Goal: Leave review/rating: Leave review/rating

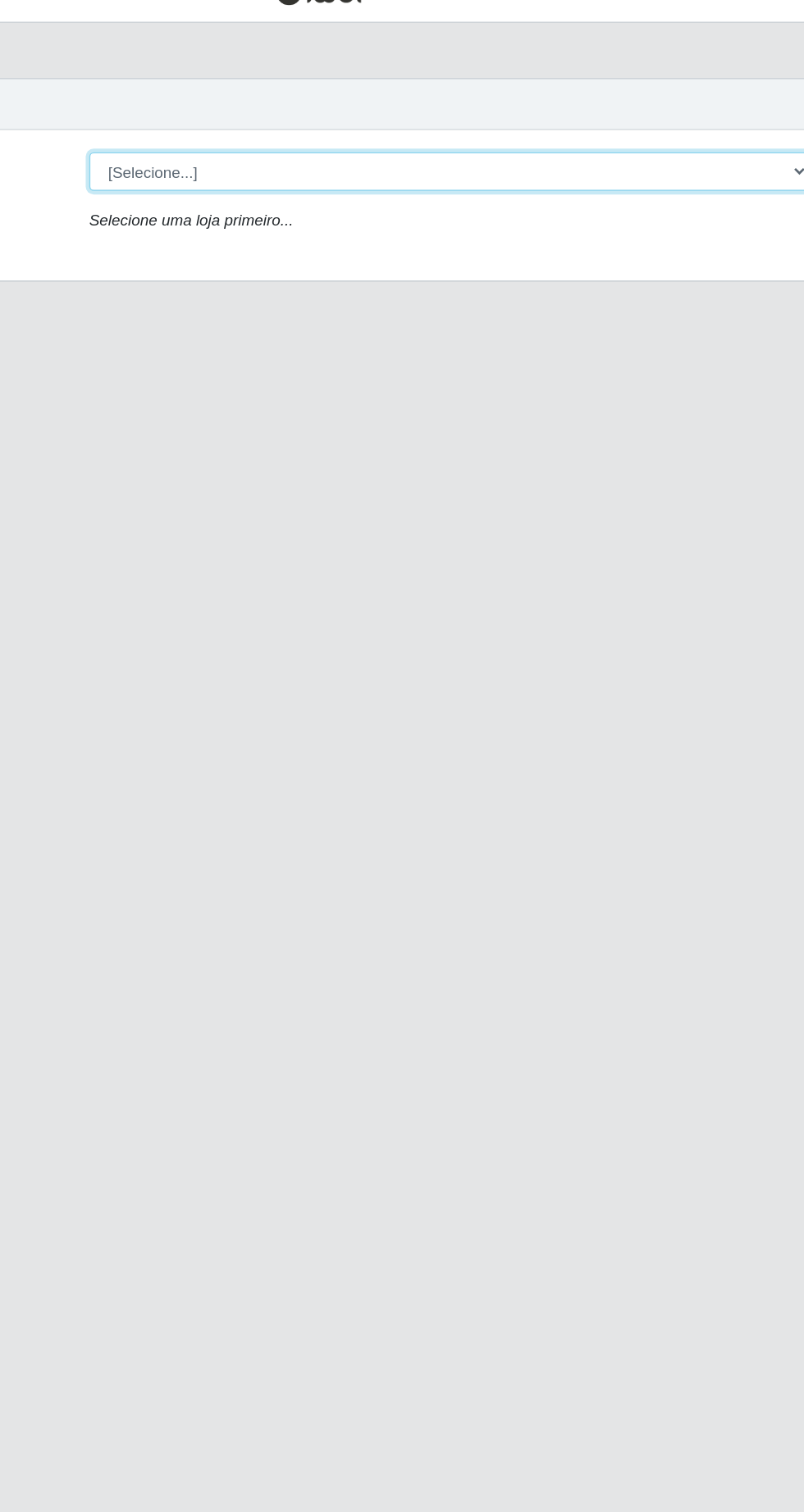
click at [498, 157] on select "[Selecione...] Extrabom - Loja 05 [GEOGRAPHIC_DATA]" at bounding box center [495, 155] width 534 height 29
select select "494"
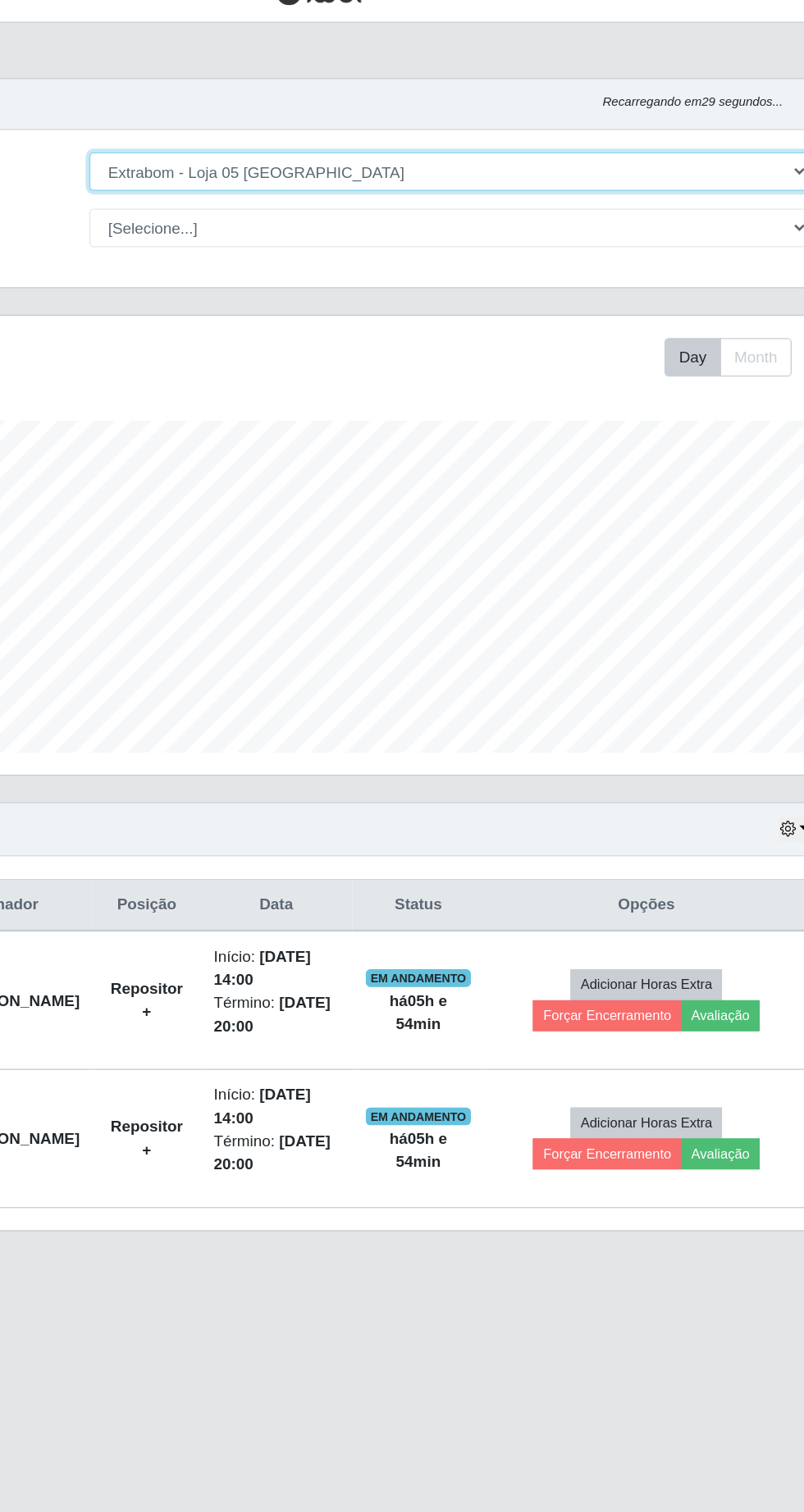
scroll to position [340, 753]
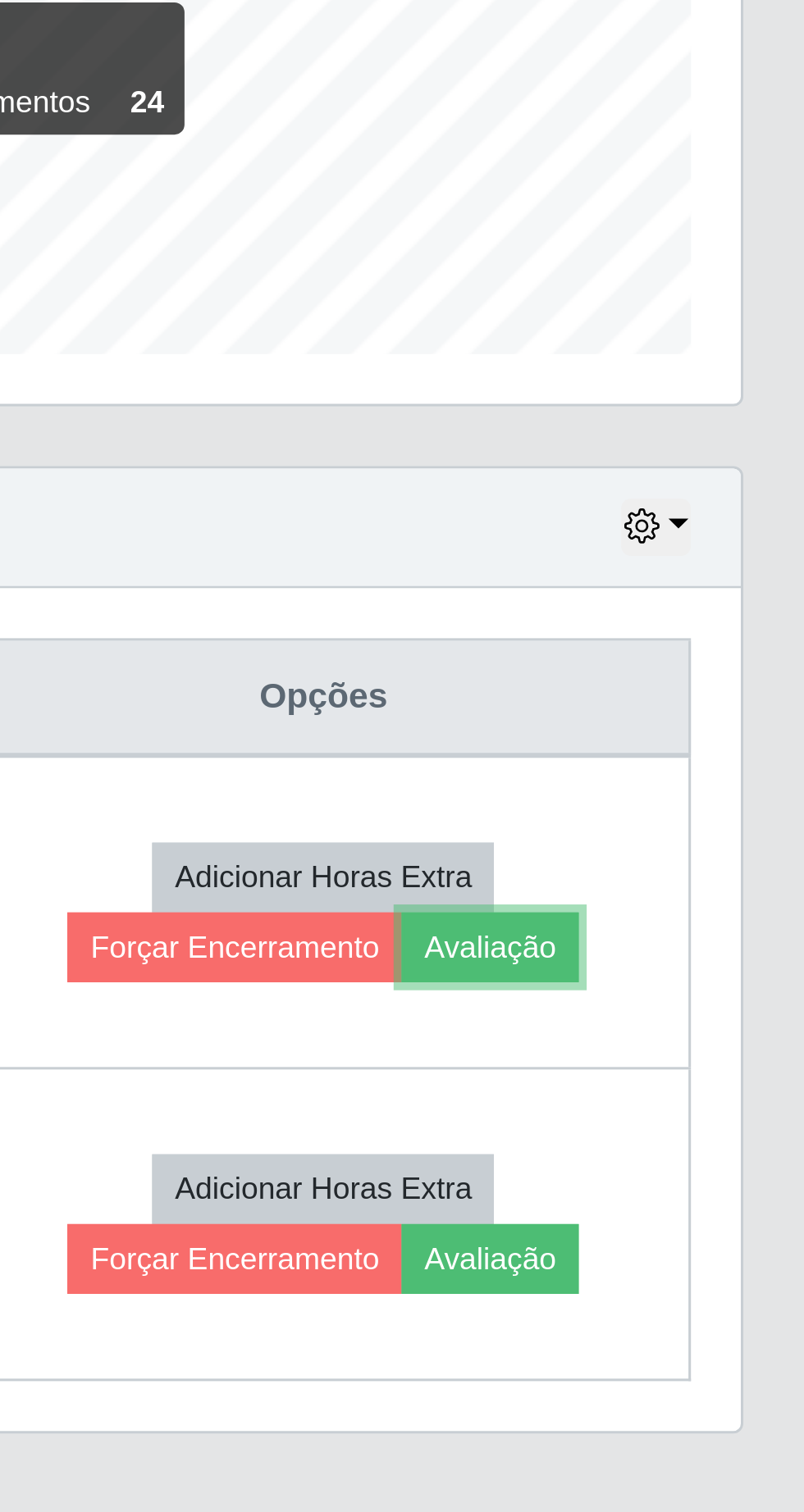
click at [725, 782] on button "Avaliação" at bounding box center [695, 781] width 58 height 23
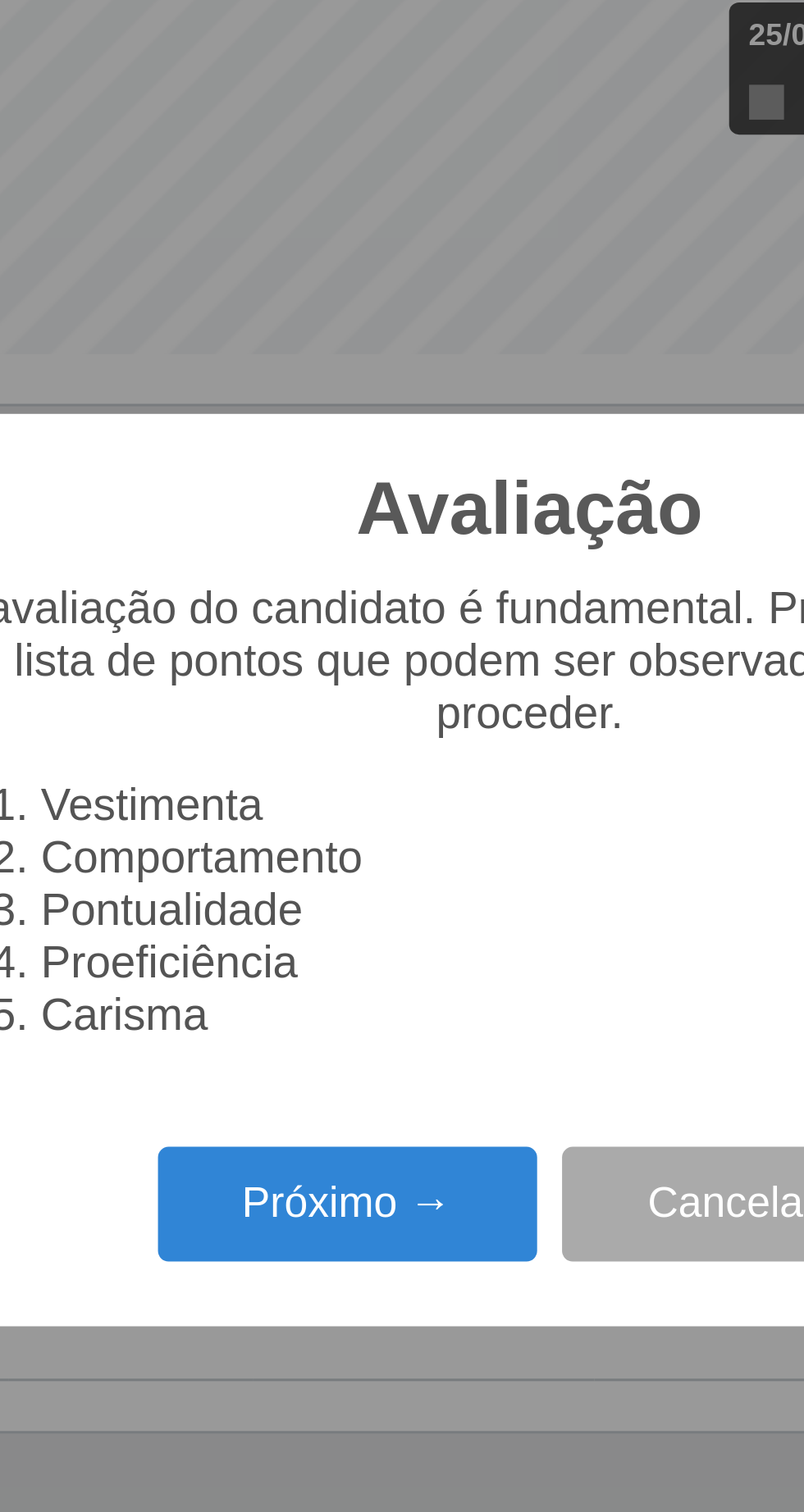
click at [344, 868] on button "Próximo →" at bounding box center [342, 866] width 125 height 39
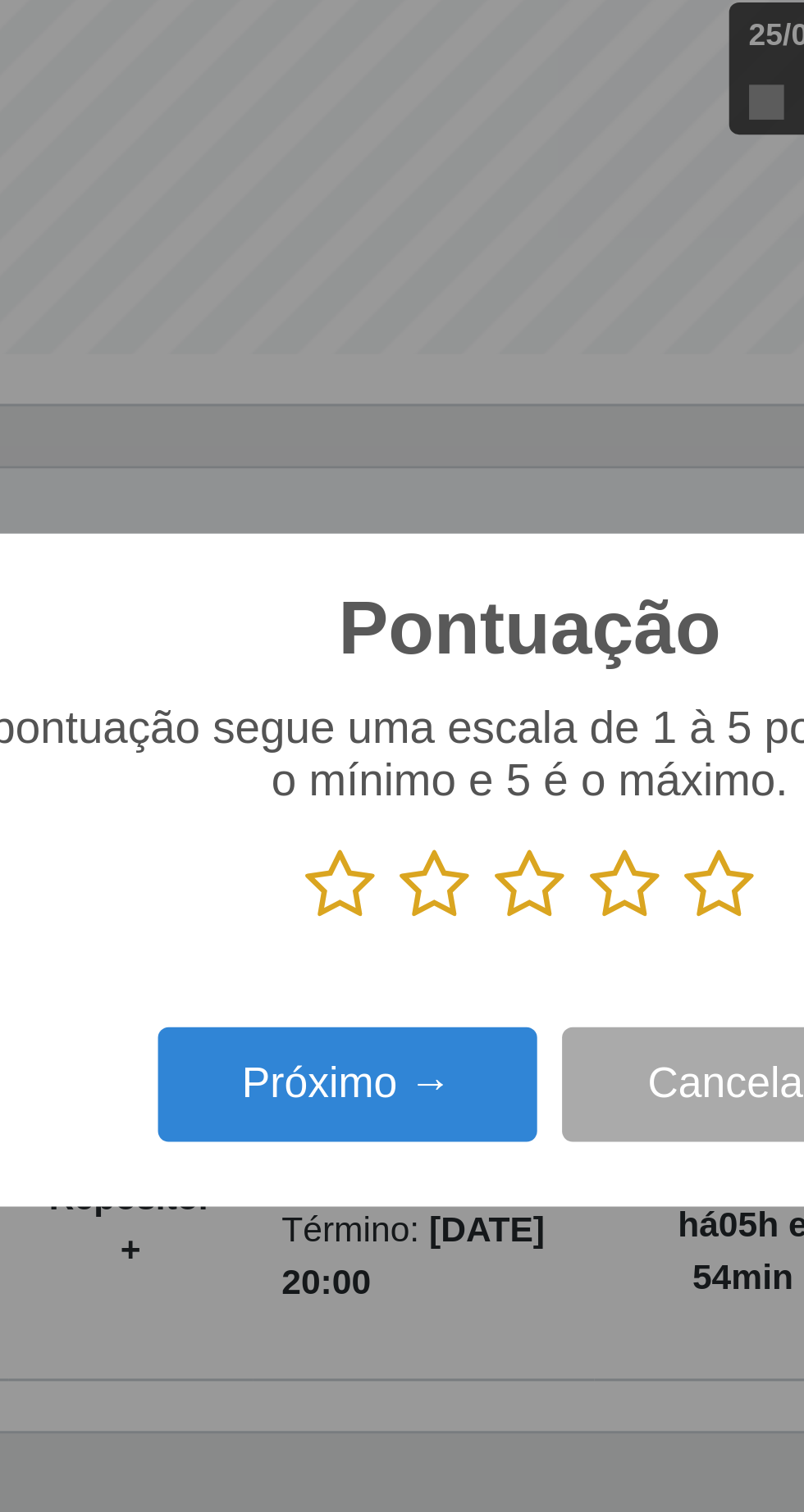
click at [475, 762] on icon at bounding box center [464, 761] width 23 height 25
click at [453, 773] on input "radio" at bounding box center [453, 773] width 0 height 0
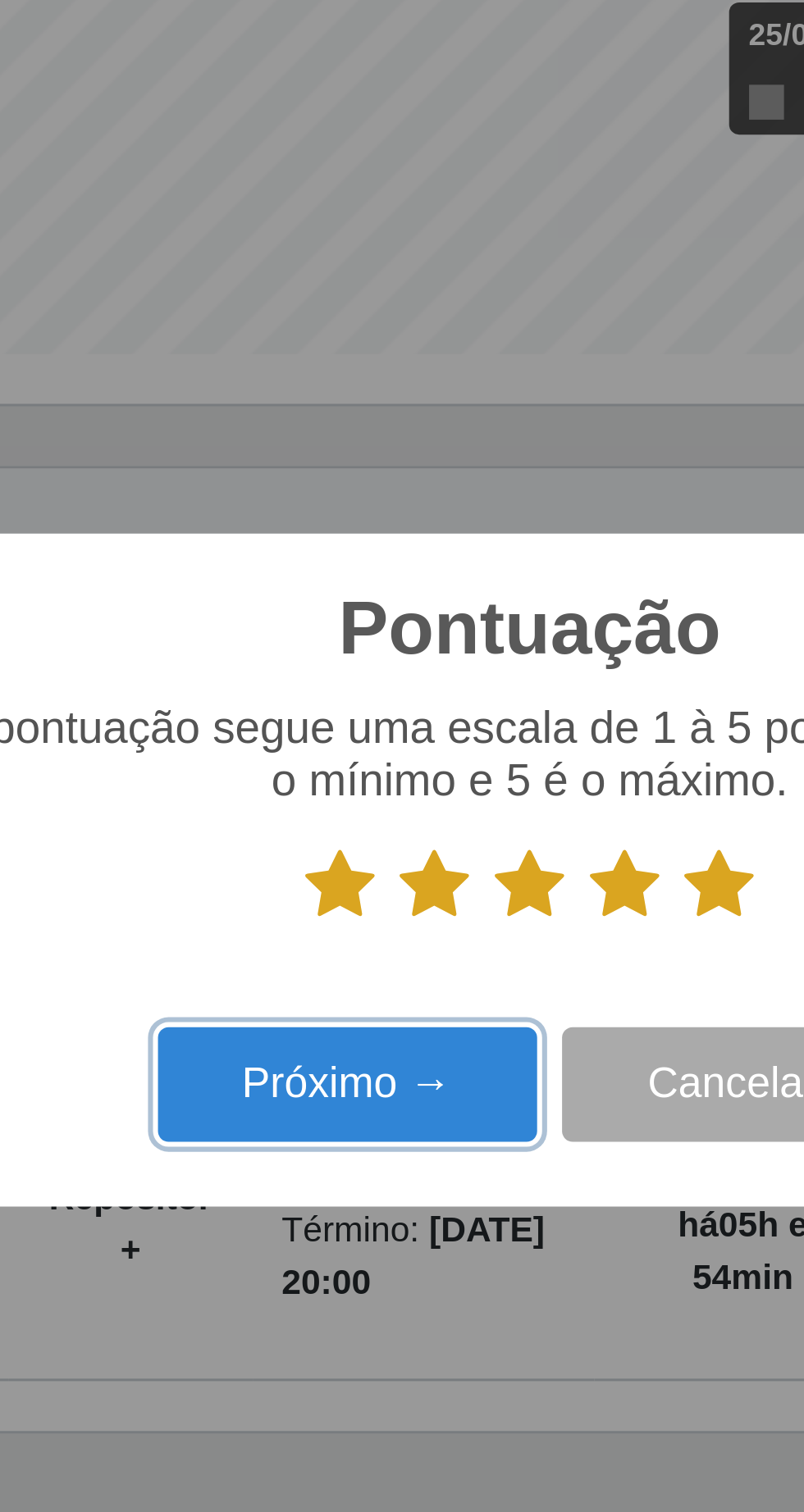
click at [352, 831] on button "Próximo →" at bounding box center [342, 827] width 125 height 39
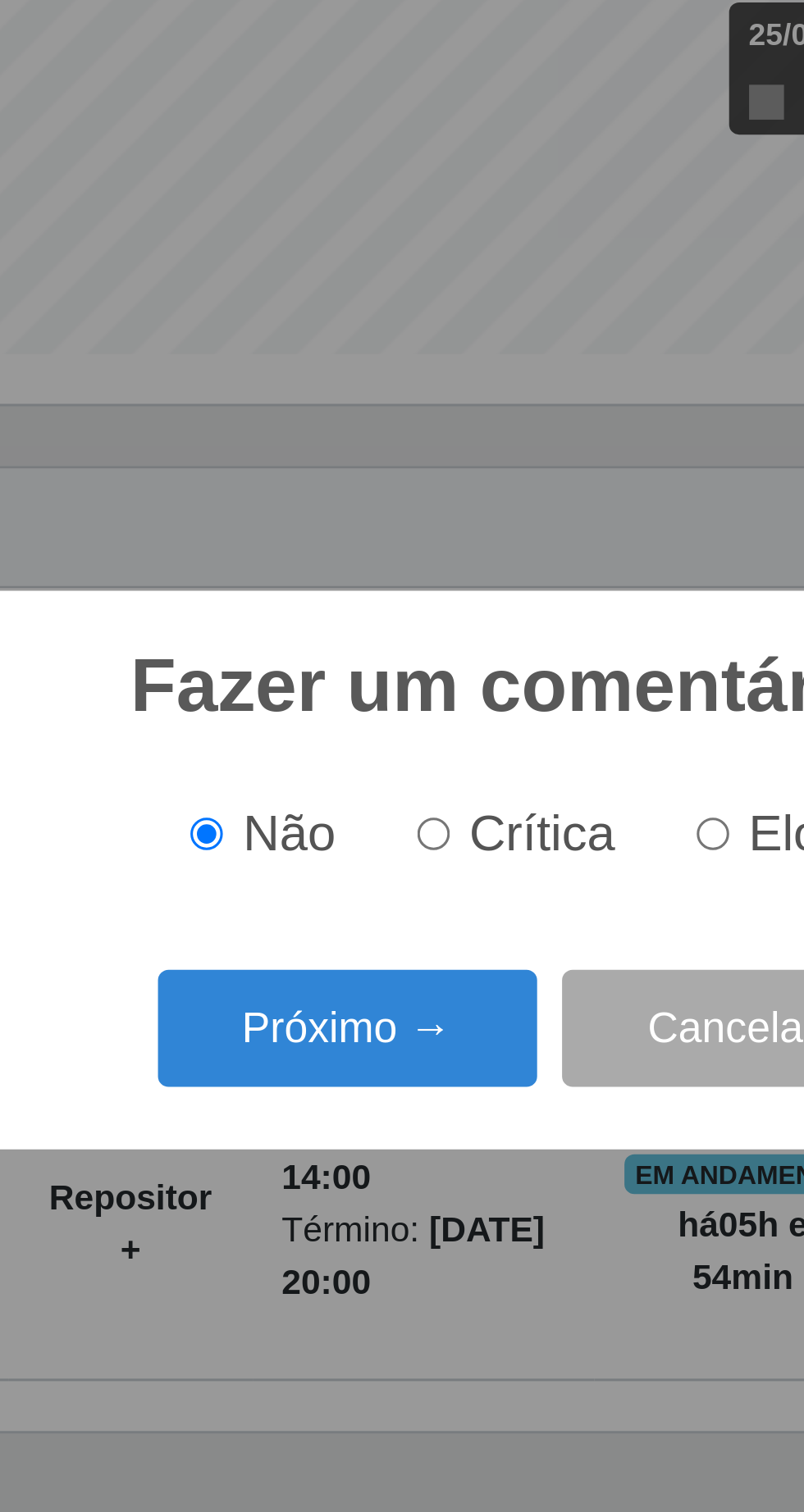
click at [467, 747] on input "Elogio" at bounding box center [463, 744] width 11 height 11
radio input "true"
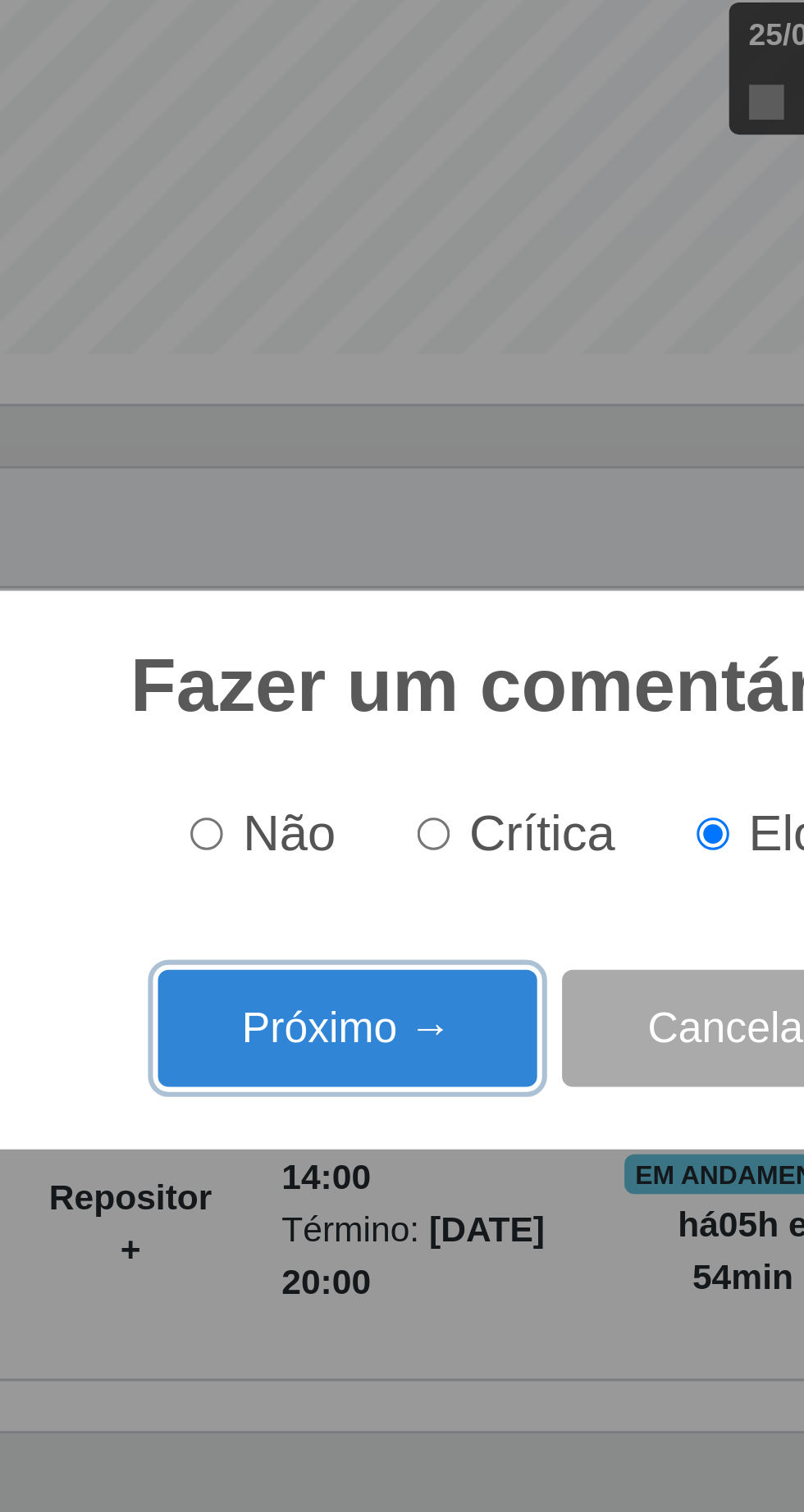
click at [373, 817] on button "Próximo →" at bounding box center [342, 808] width 125 height 39
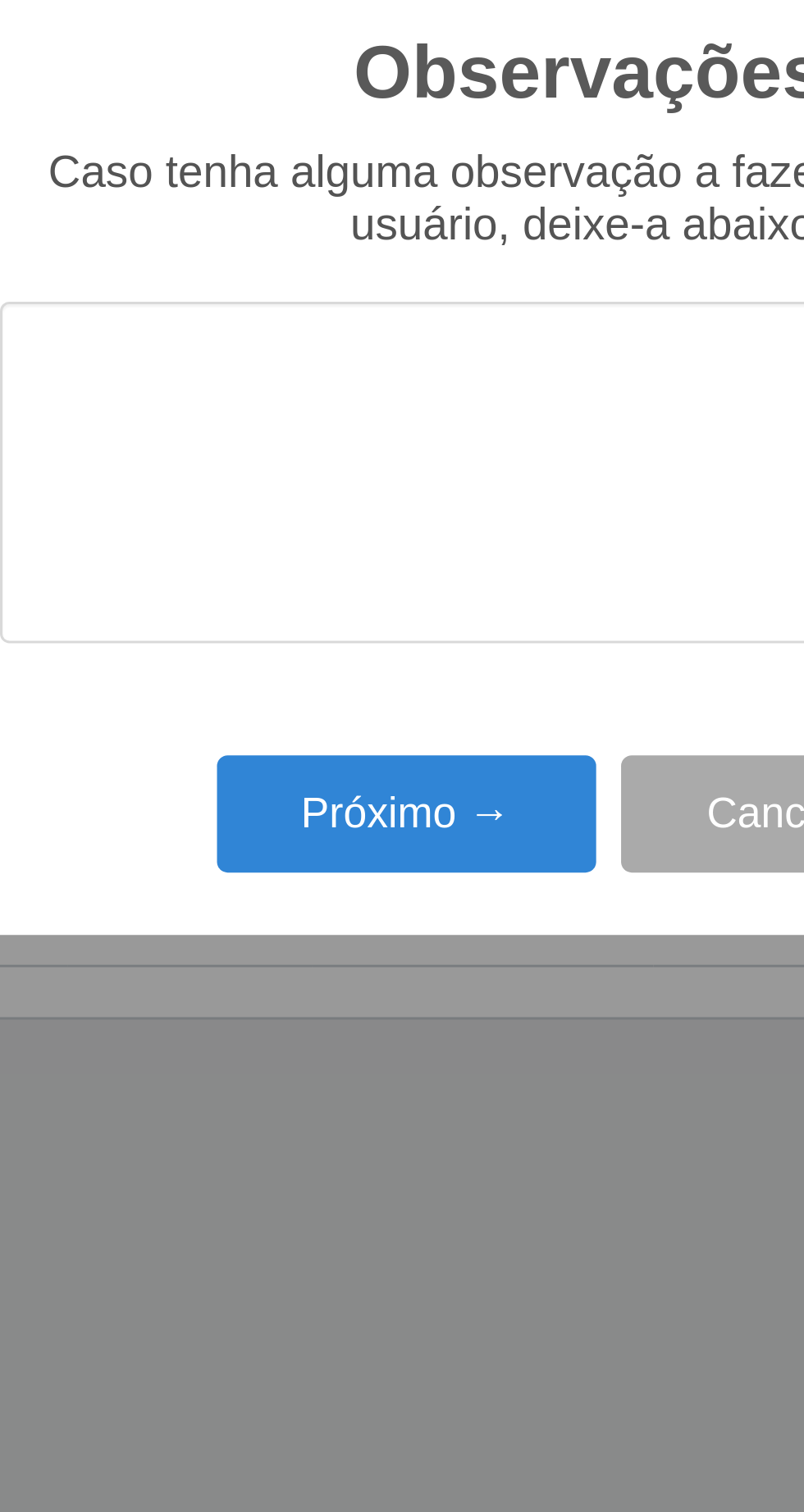
click at [271, 746] on textarea at bounding box center [402, 762] width 387 height 112
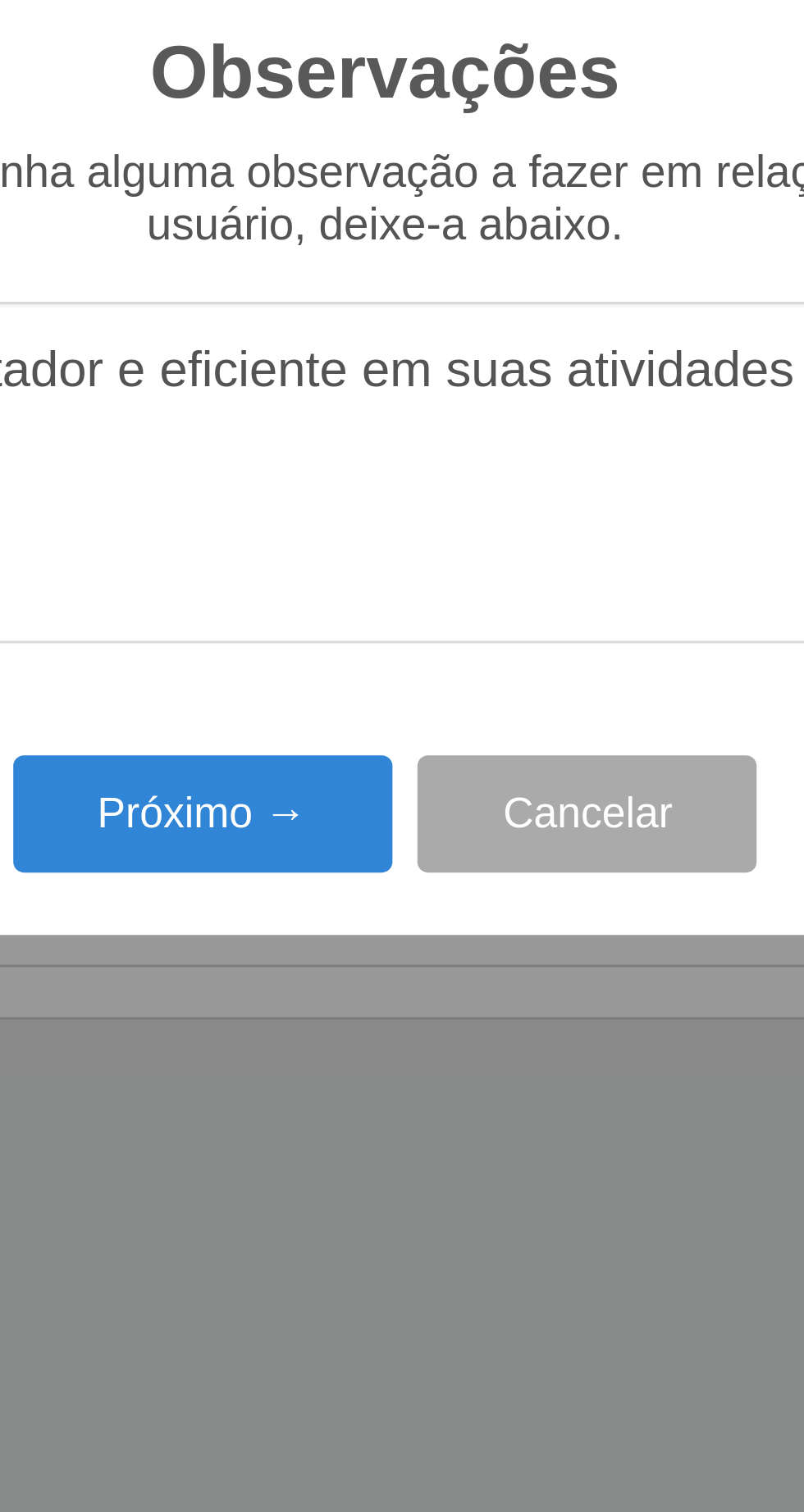
type textarea "O prestador e eficiente em suas atividades"
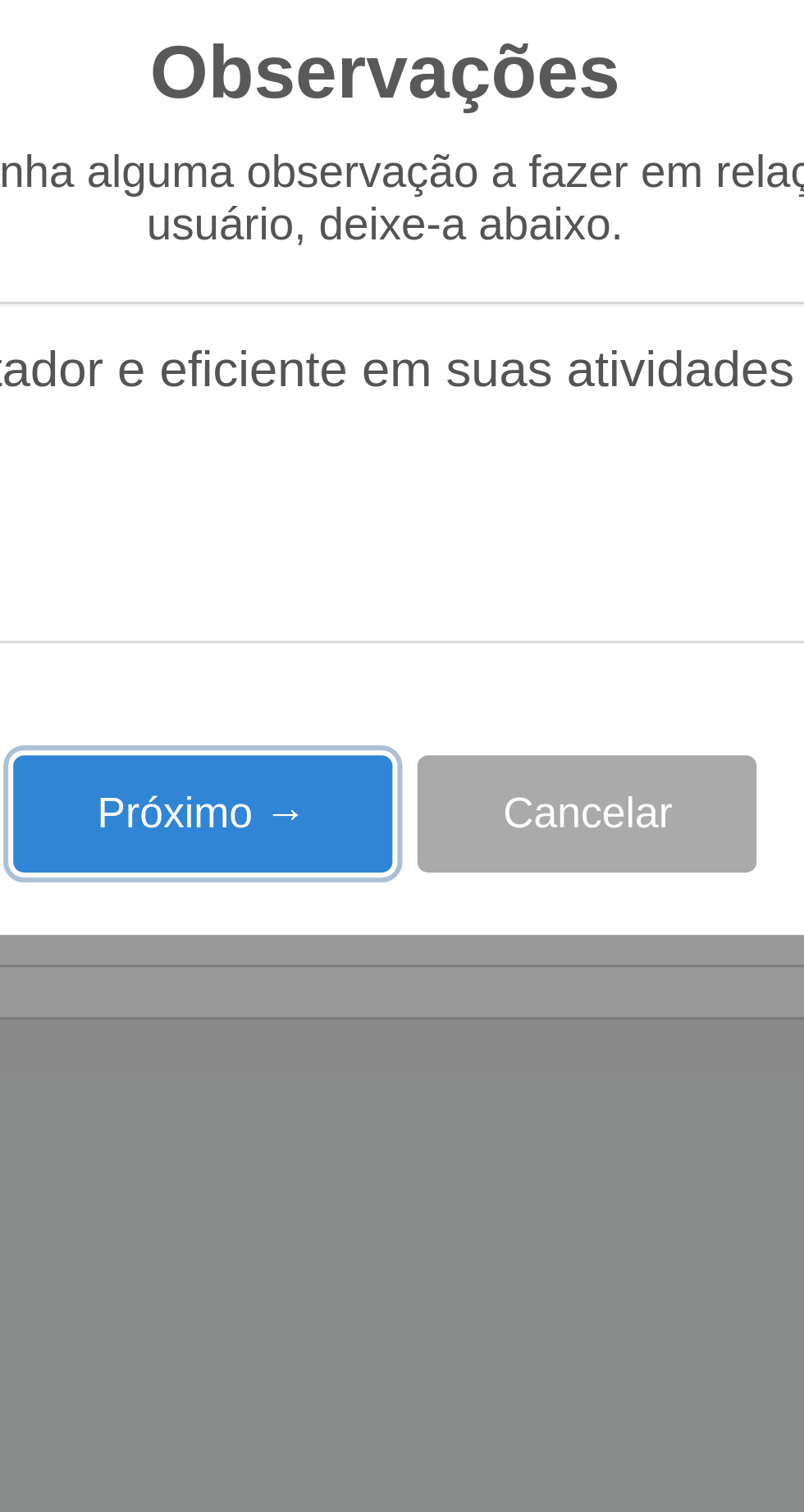
click at [349, 875] on button "Próximo →" at bounding box center [342, 874] width 125 height 39
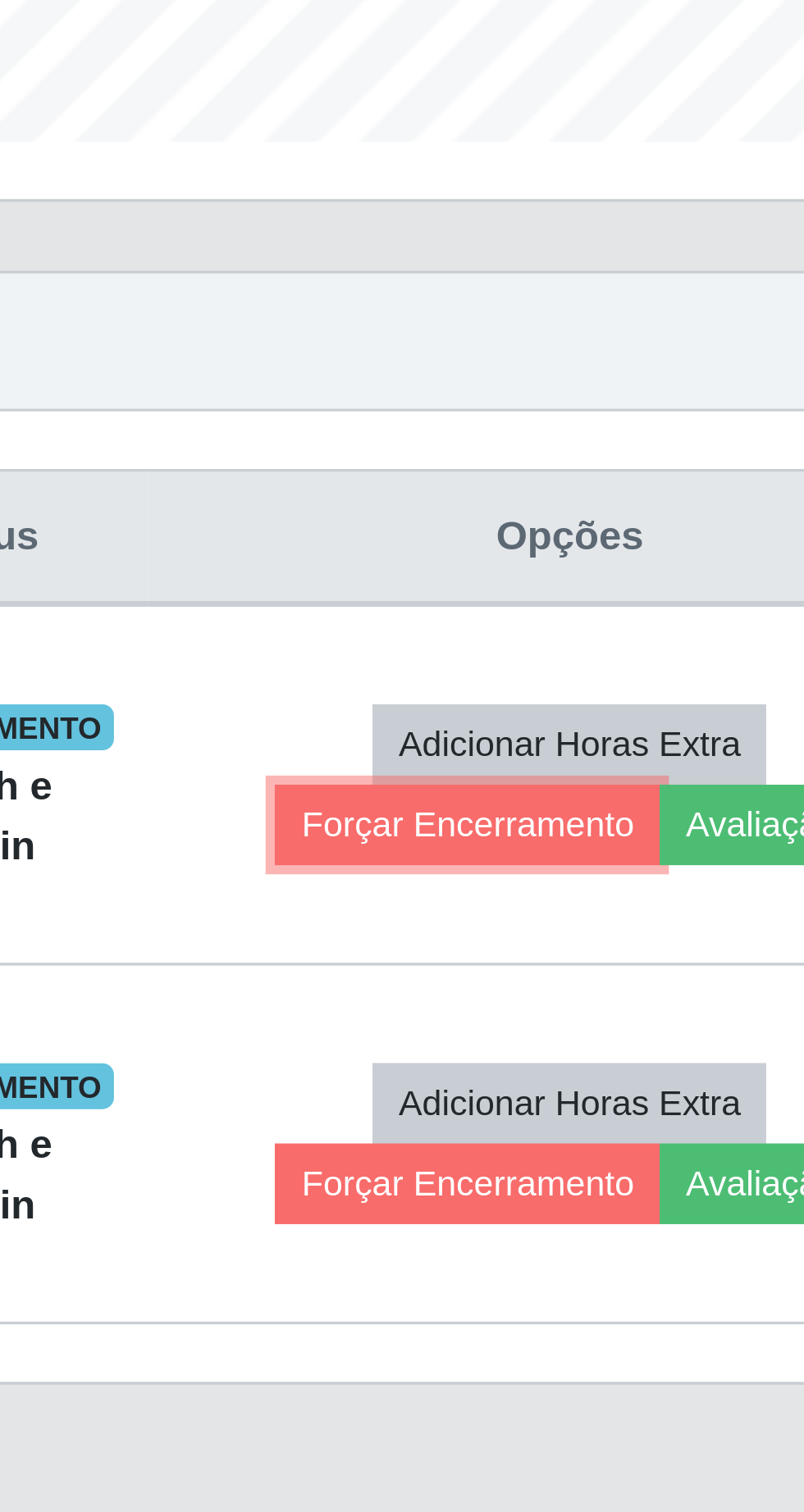
click at [623, 785] on button "Forçar Encerramento" at bounding box center [612, 781] width 109 height 23
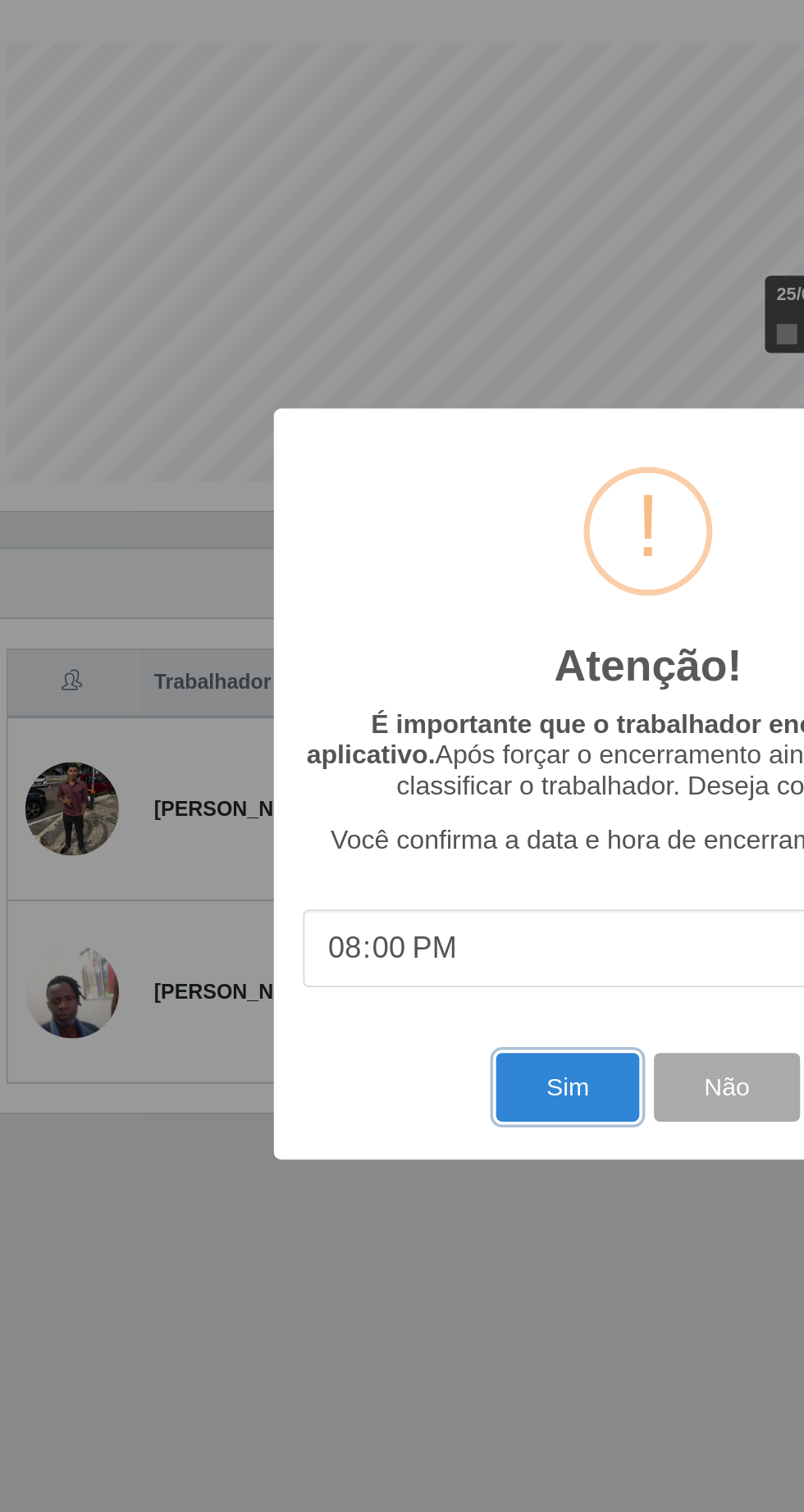
click at [350, 945] on button "Sim" at bounding box center [356, 926] width 80 height 39
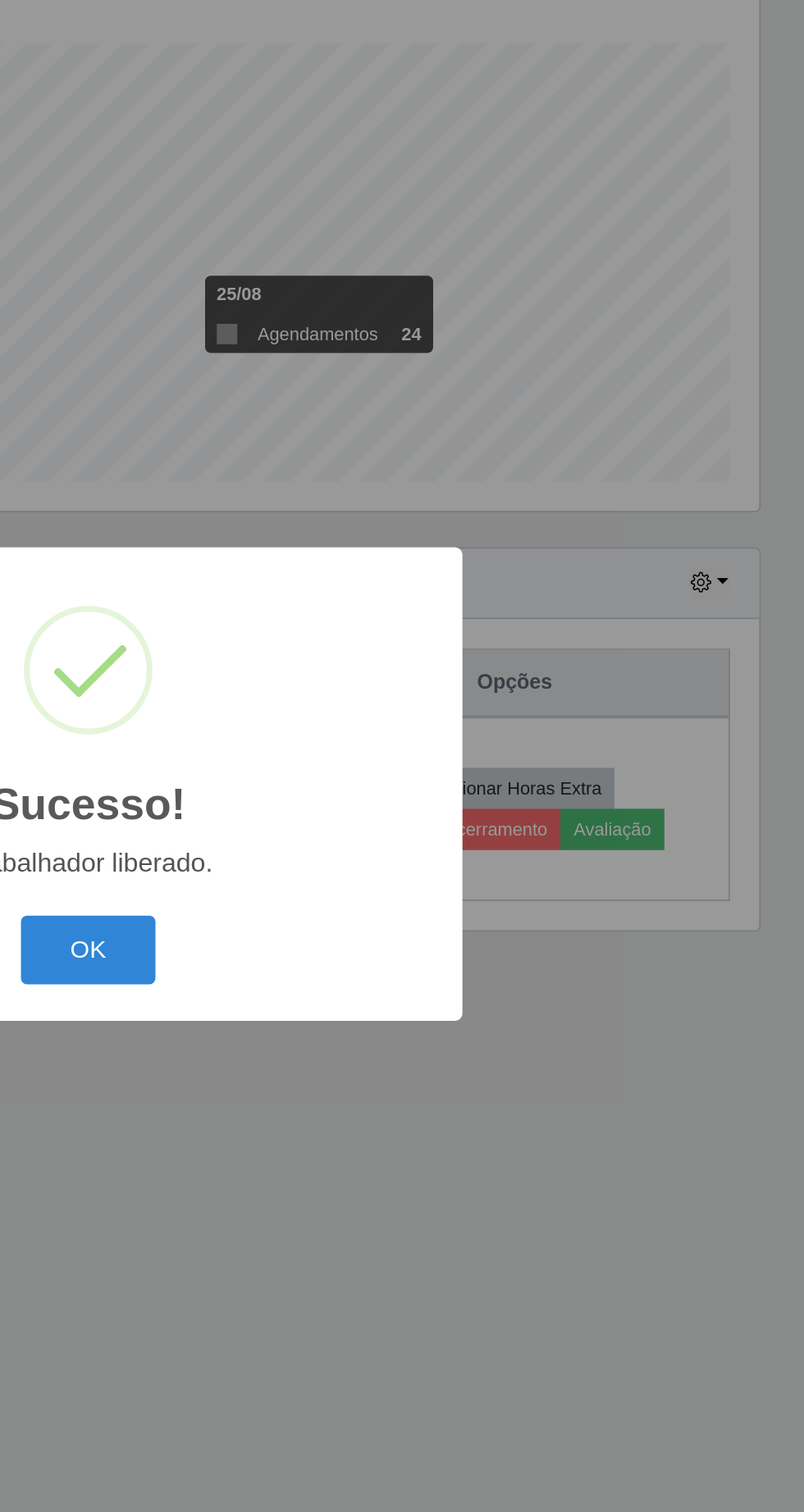
click at [408, 868] on button "OK" at bounding box center [402, 849] width 76 height 39
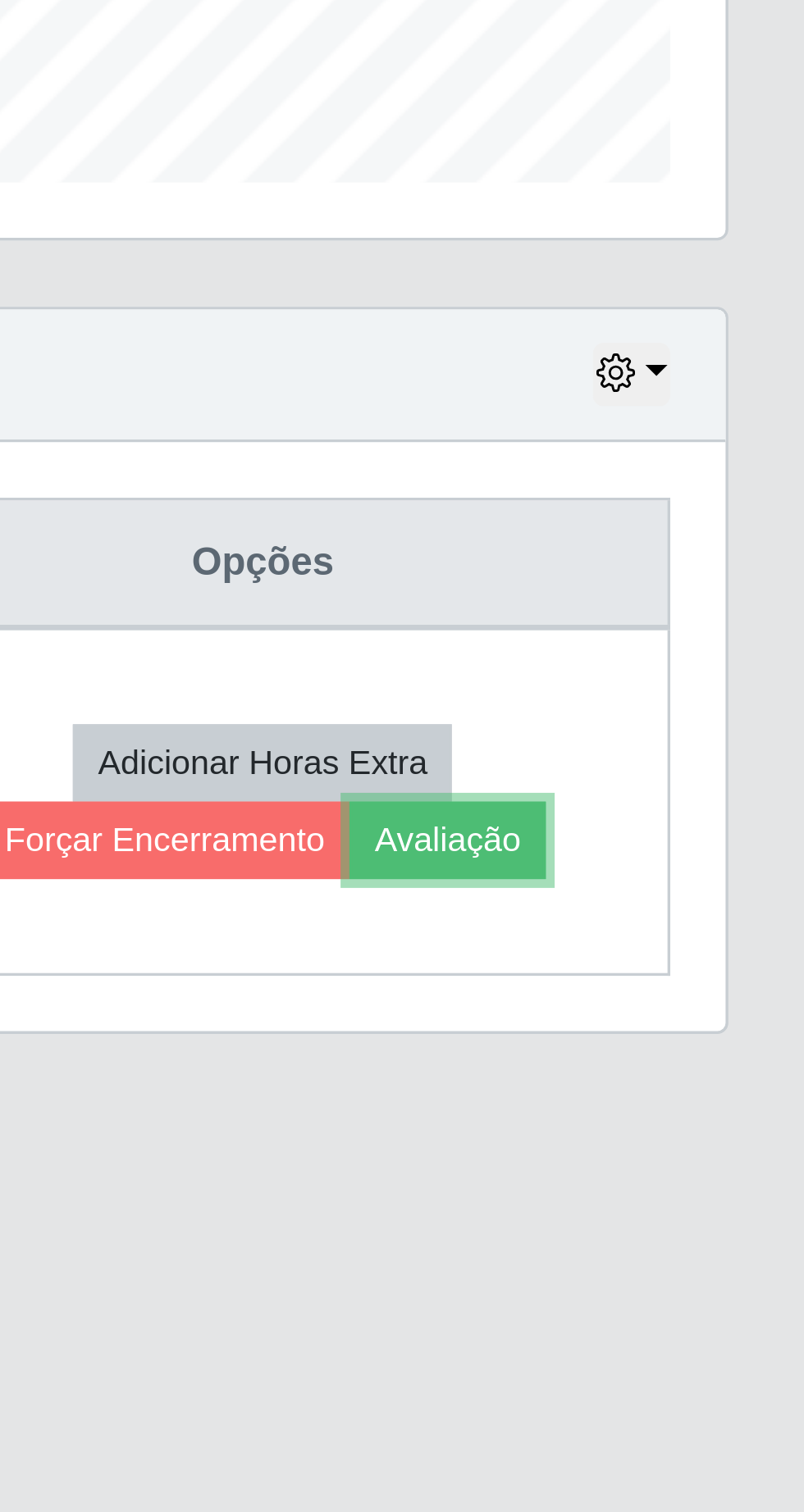
click at [714, 785] on button "Avaliação" at bounding box center [695, 781] width 58 height 23
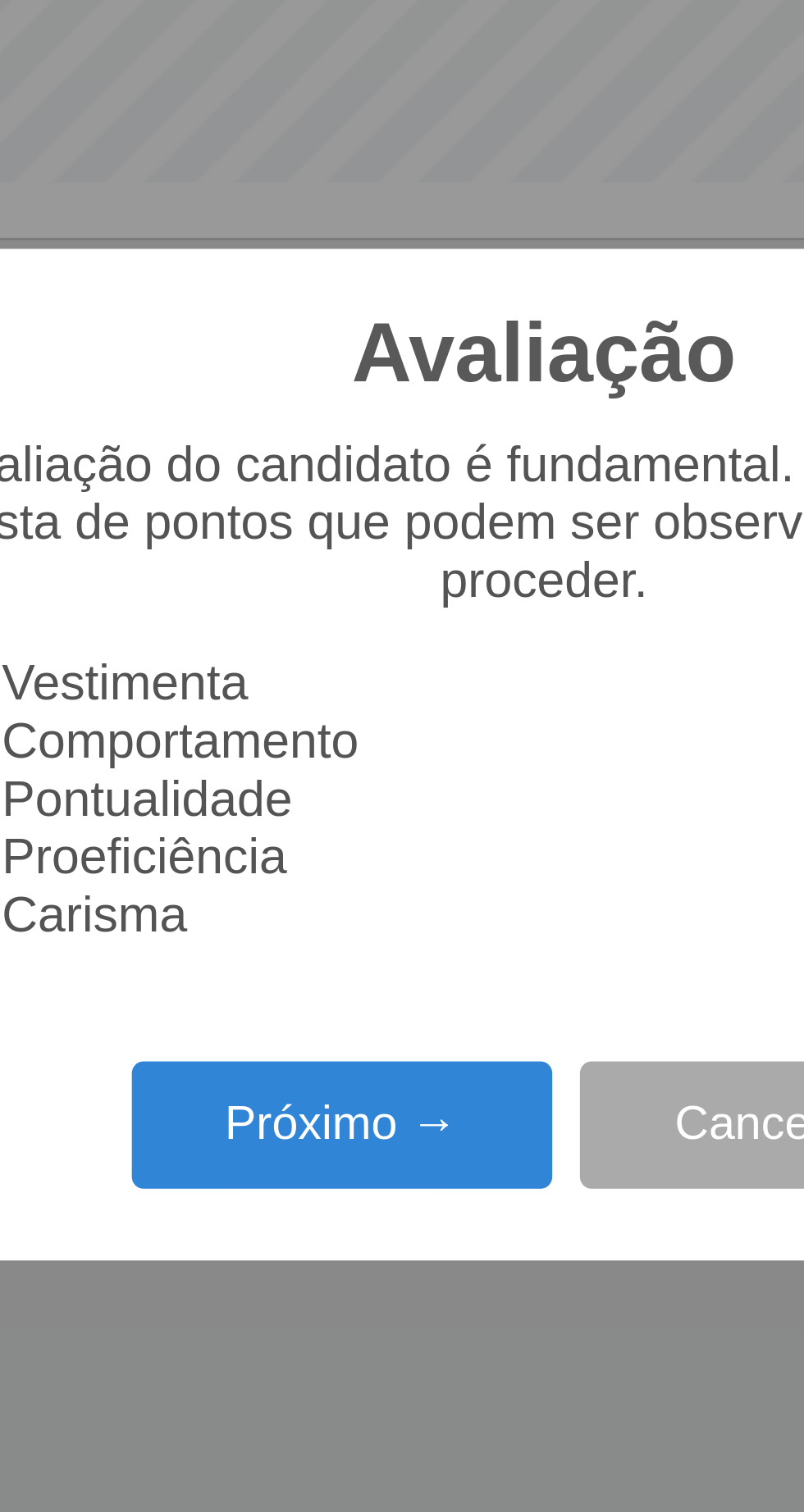
click at [336, 886] on button "Próximo →" at bounding box center [342, 866] width 125 height 39
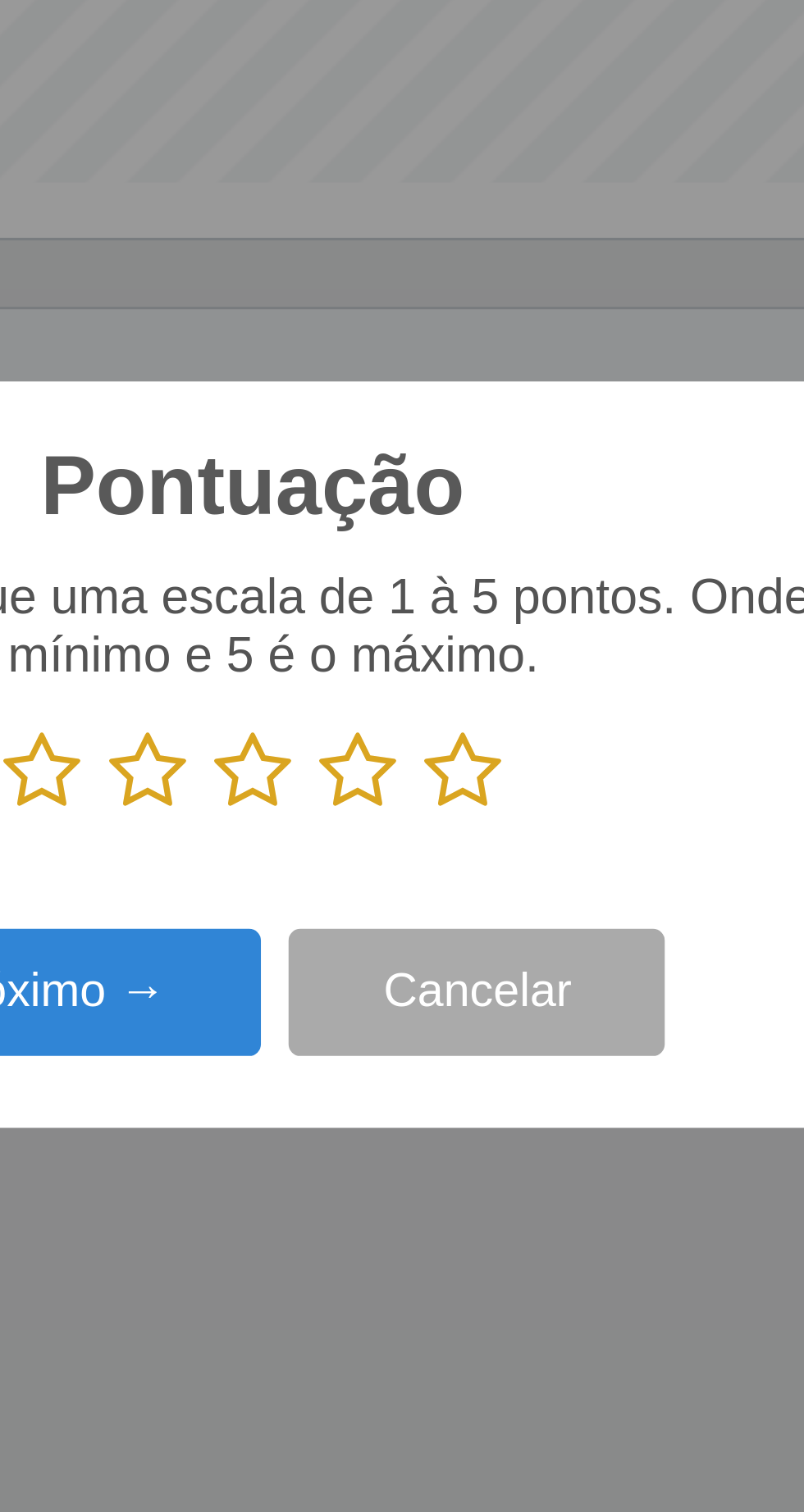
click at [473, 773] on icon at bounding box center [464, 761] width 23 height 25
click at [453, 773] on input "radio" at bounding box center [453, 773] width 0 height 0
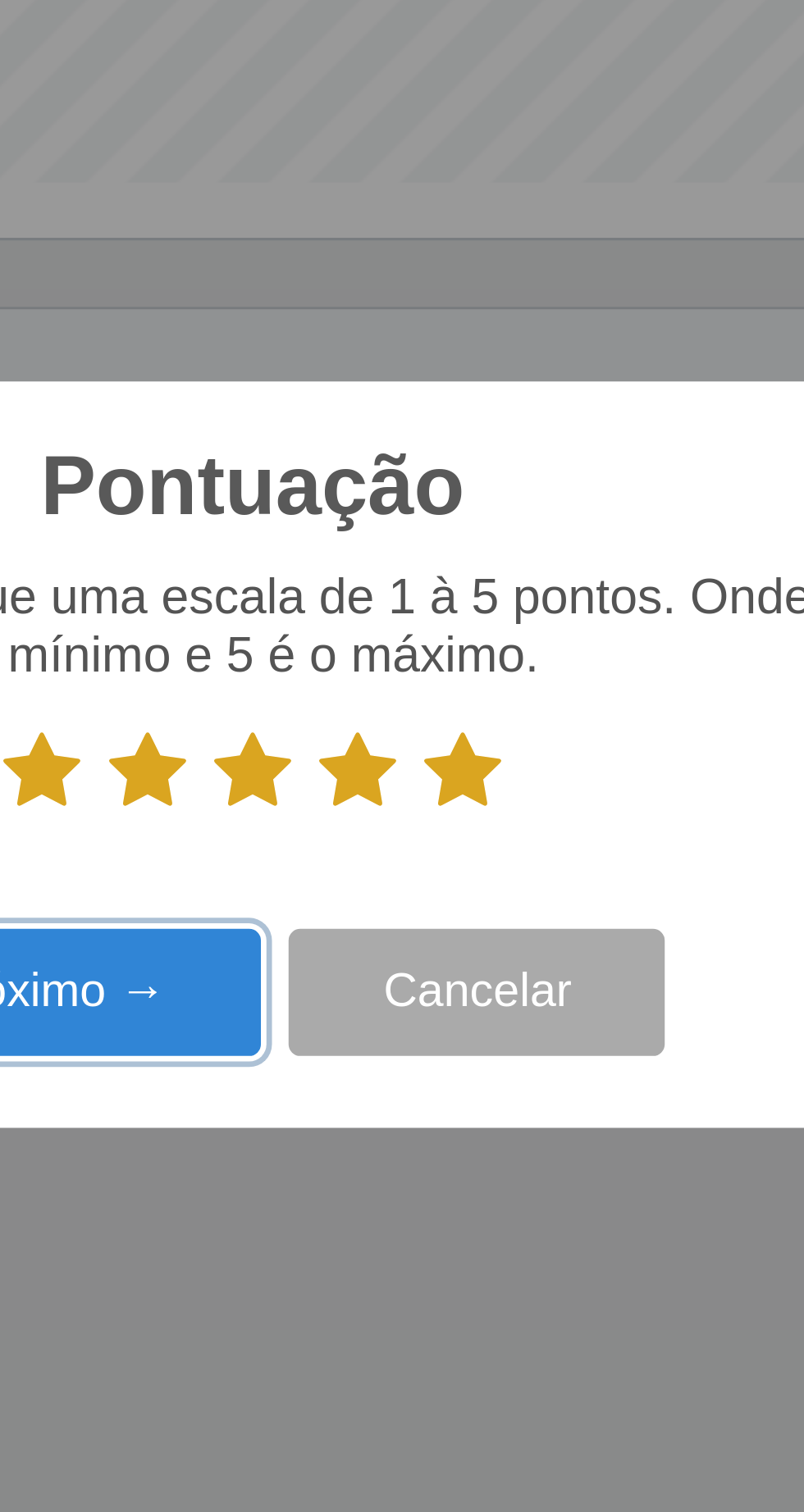
click at [374, 846] on button "Próximo →" at bounding box center [342, 827] width 125 height 39
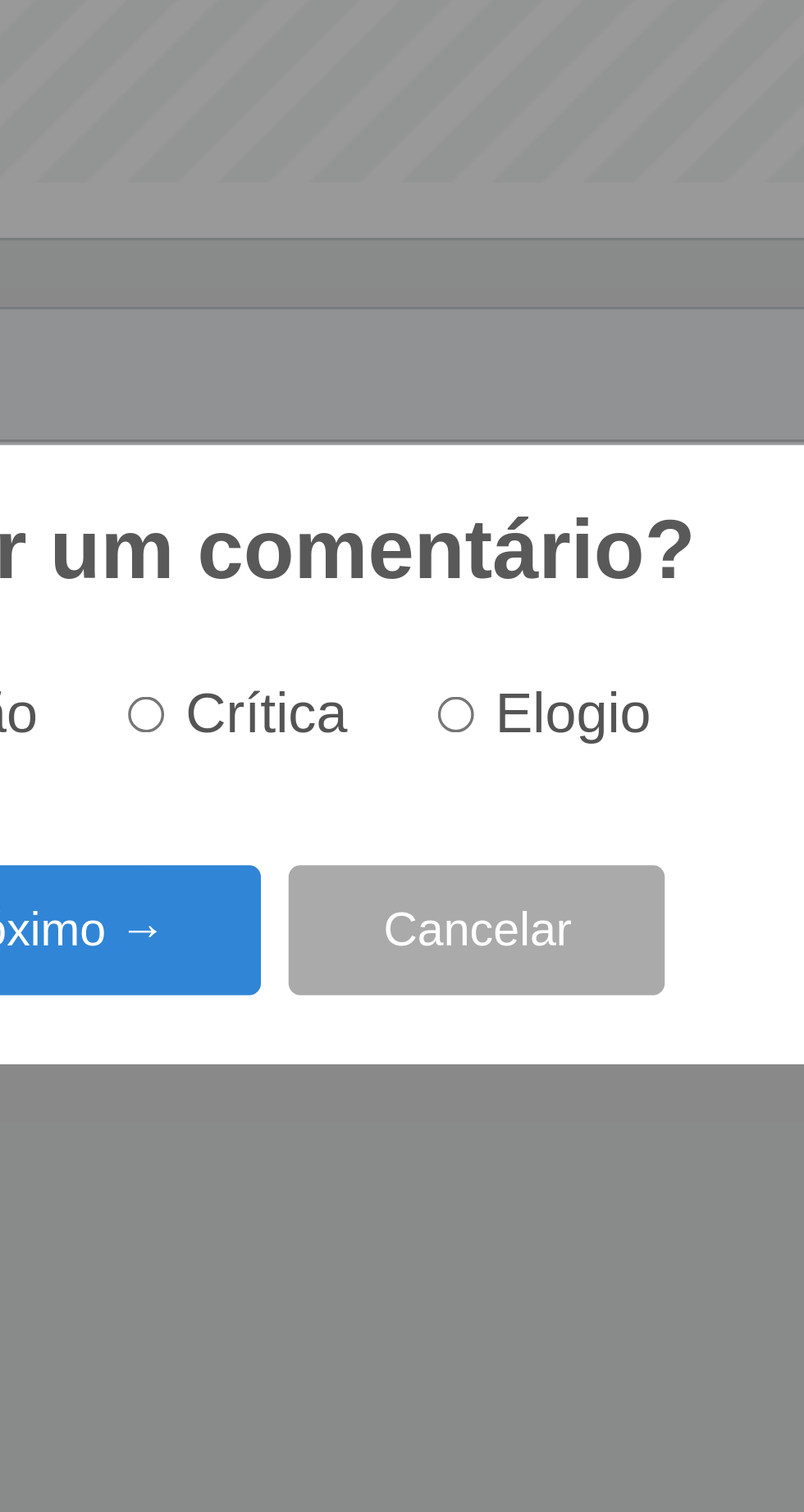
click at [467, 750] on input "Elogio" at bounding box center [463, 744] width 11 height 11
radio input "true"
click at [378, 828] on button "Próximo →" at bounding box center [342, 808] width 125 height 39
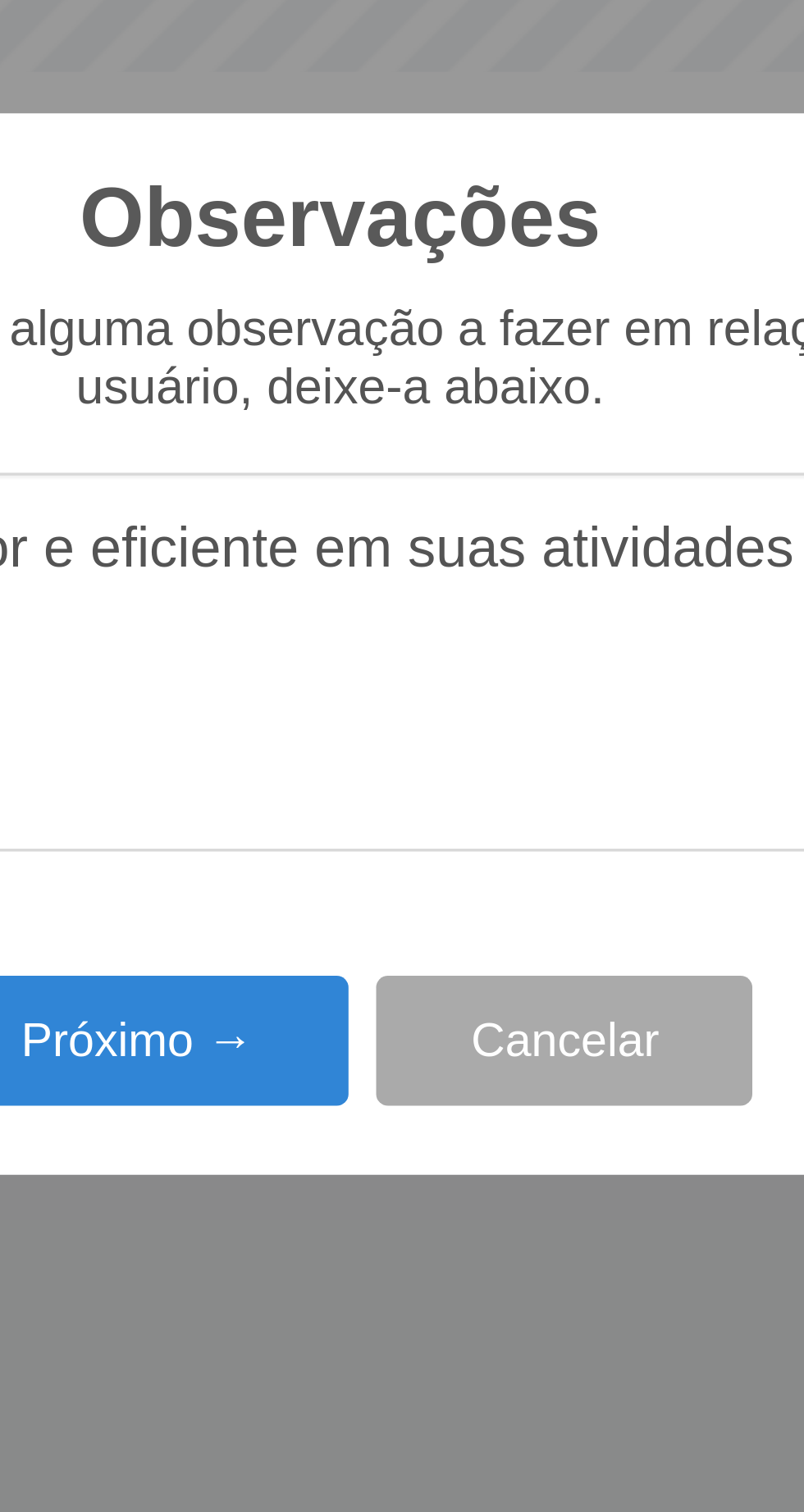
click at [530, 731] on textarea "O prestador e eficiente em suas atividades" at bounding box center [402, 762] width 387 height 112
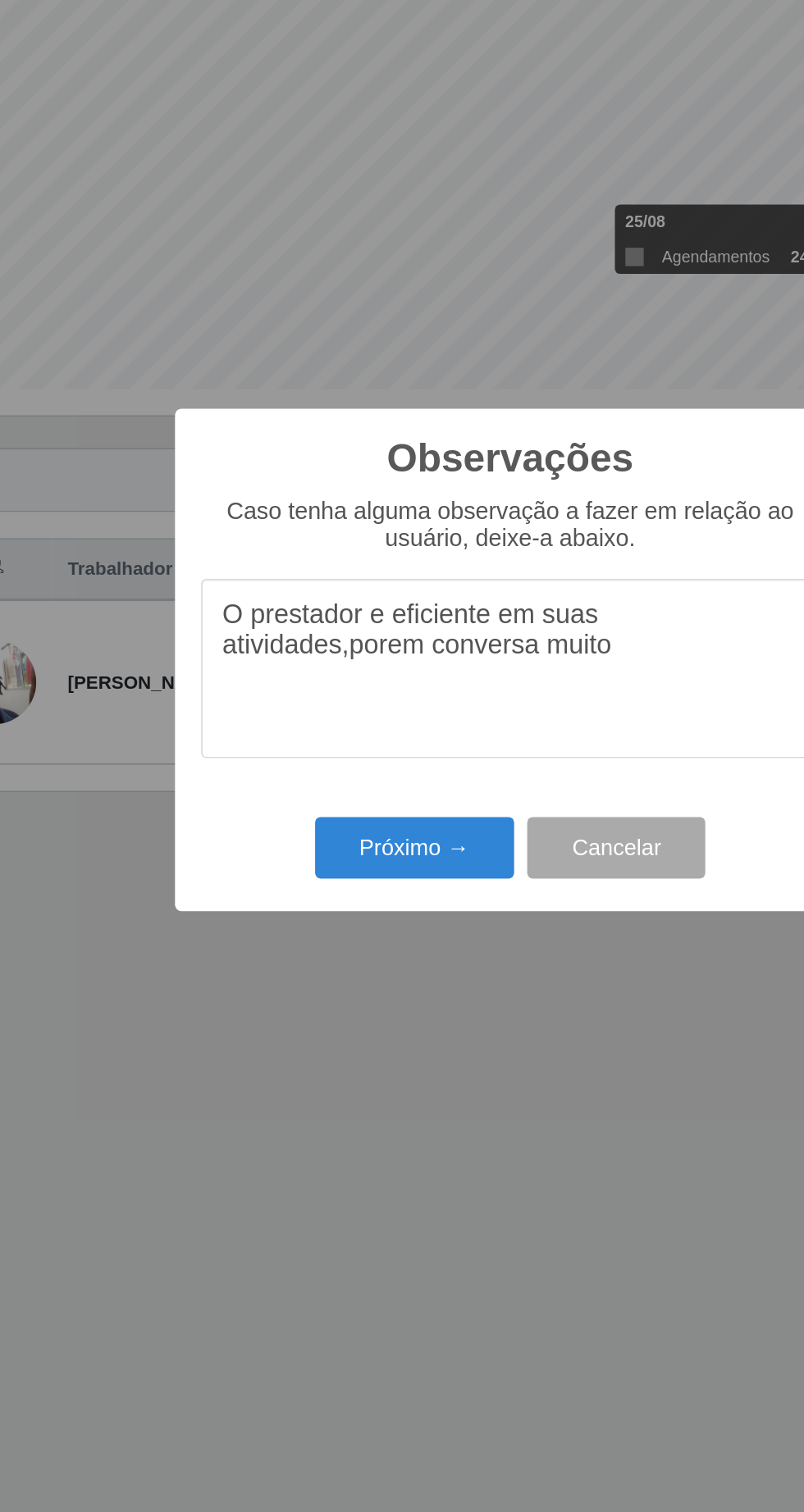
type textarea "O prestador e eficiente em suas atividades,porem conversa muito"
click at [349, 882] on button "Próximo →" at bounding box center [342, 874] width 125 height 39
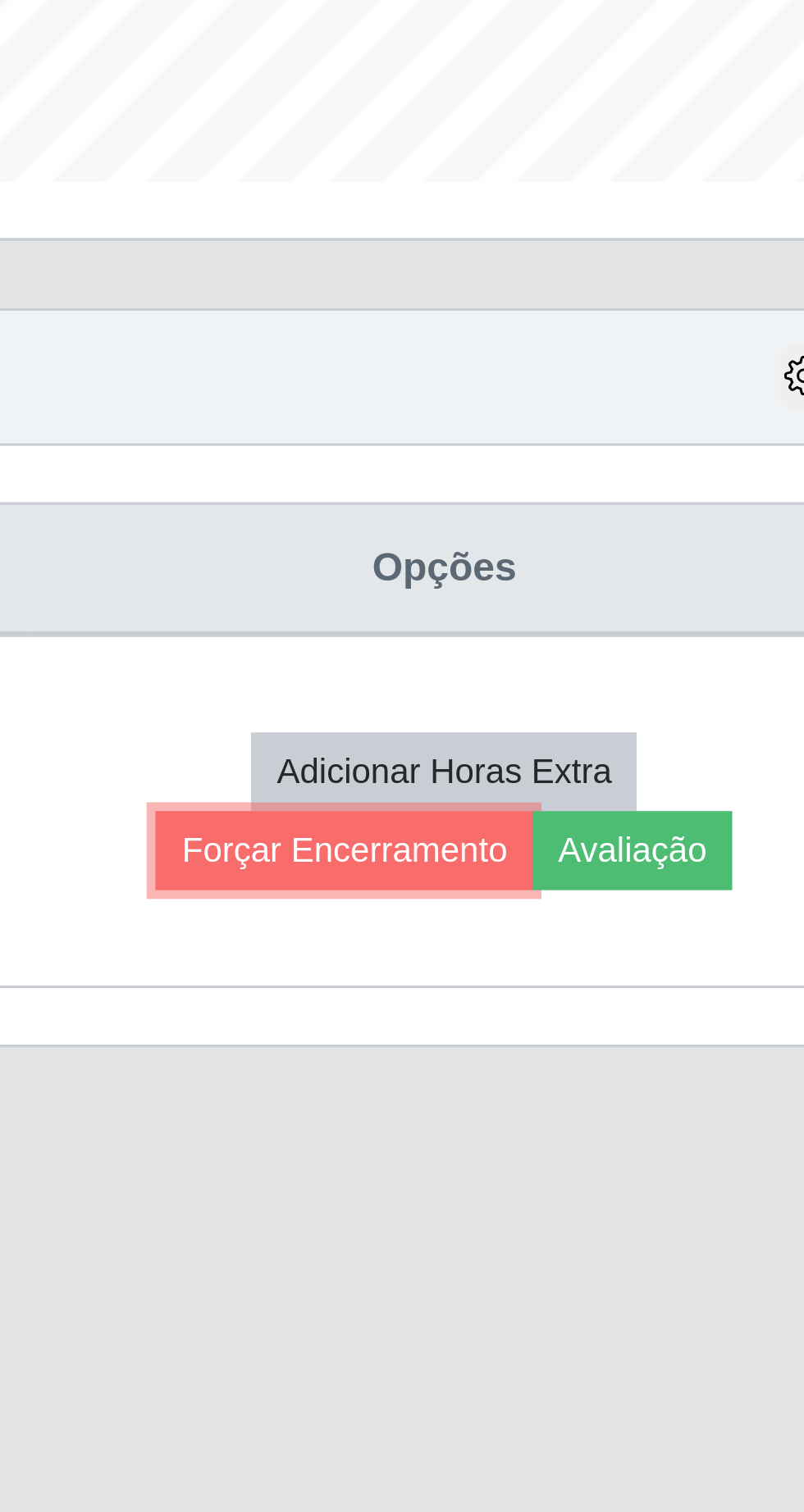
click at [625, 791] on button "Forçar Encerramento" at bounding box center [612, 781] width 109 height 23
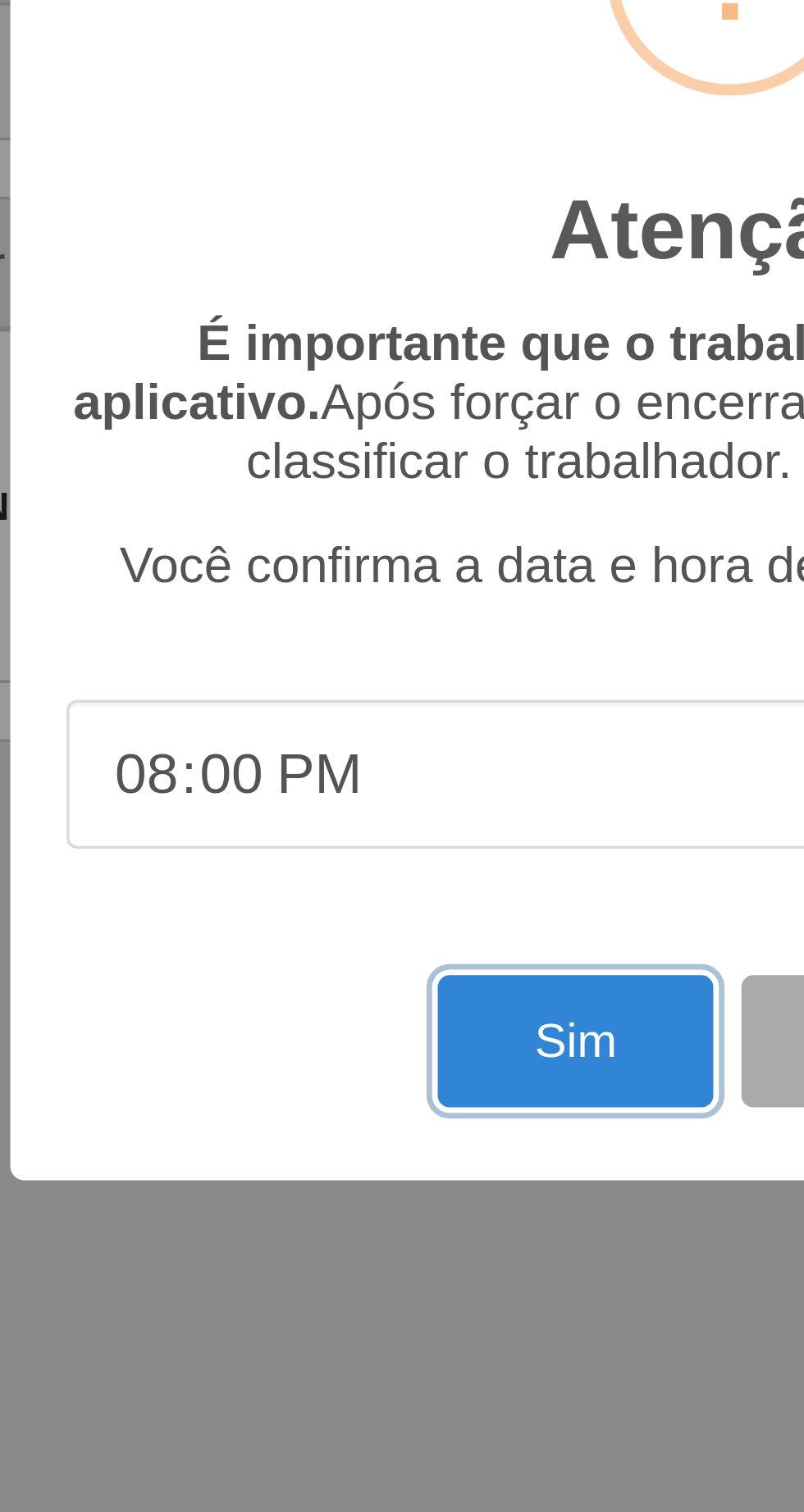
click at [351, 945] on button "Sim" at bounding box center [356, 926] width 80 height 39
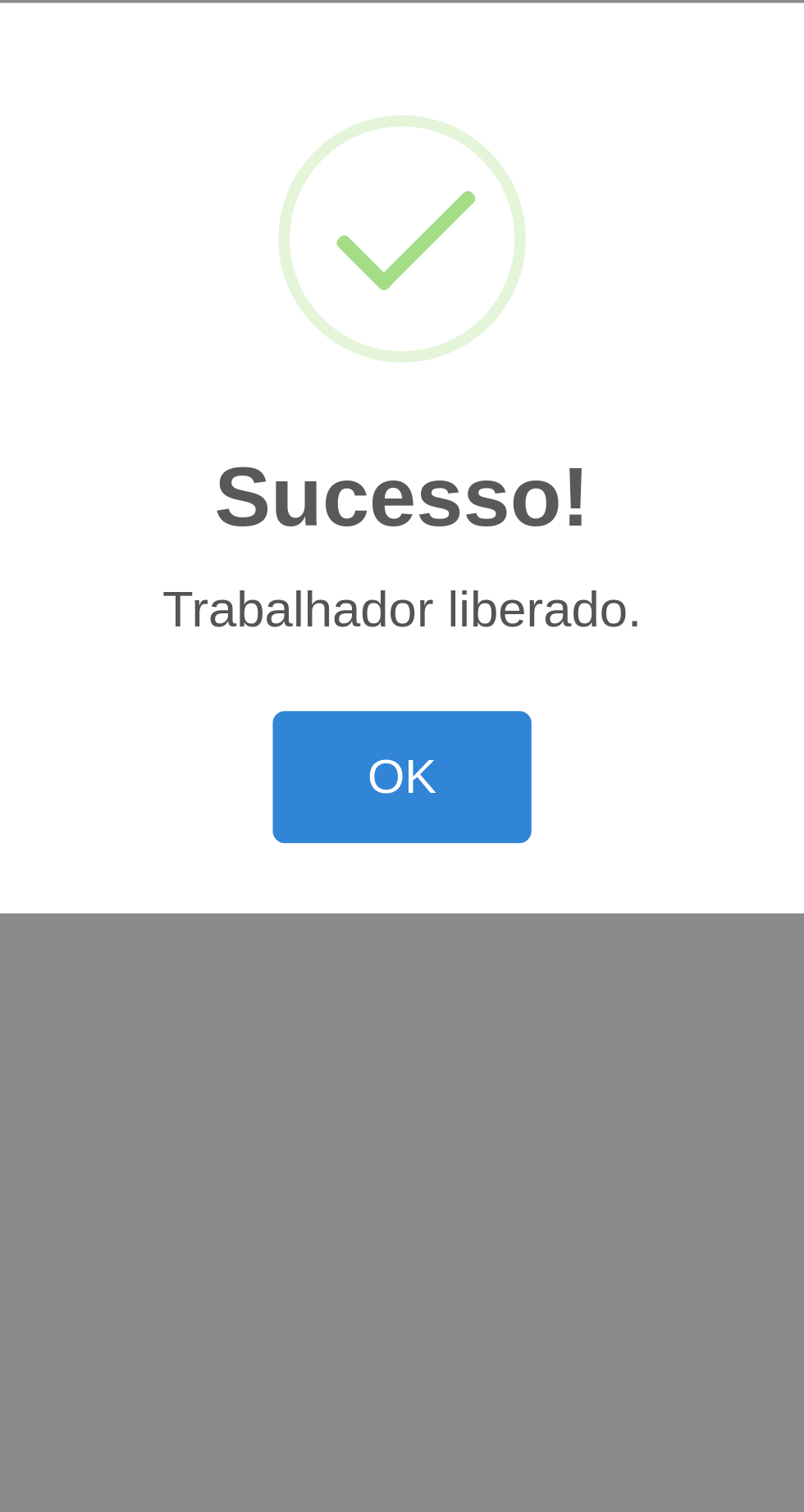
click at [415, 868] on button "OK" at bounding box center [402, 849] width 76 height 39
